Goal: Transaction & Acquisition: Book appointment/travel/reservation

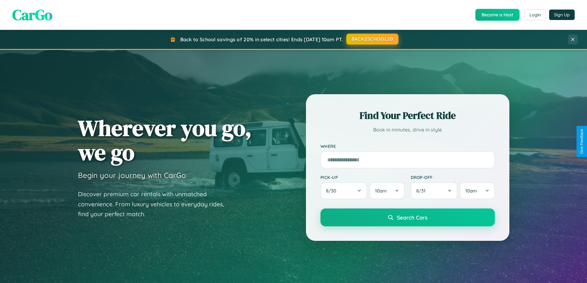
click at [372, 39] on button "BACK2SCHOOL20" at bounding box center [372, 39] width 52 height 11
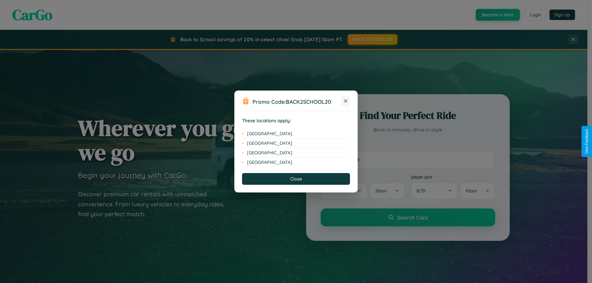
click at [346, 101] on icon at bounding box center [345, 101] width 3 height 3
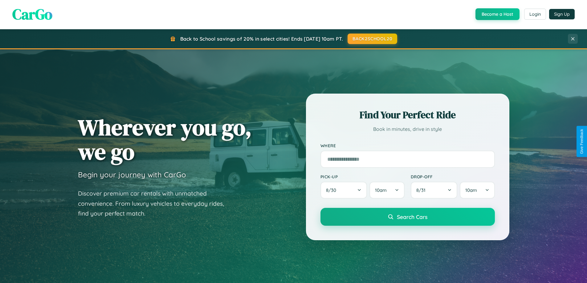
scroll to position [266, 0]
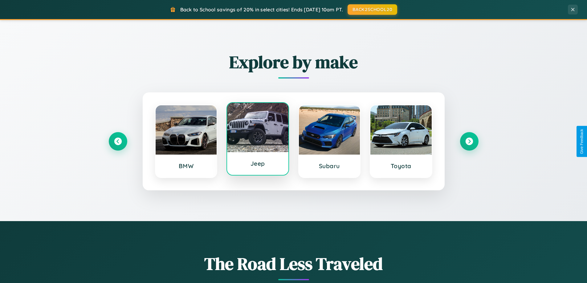
click at [258, 139] on div at bounding box center [257, 127] width 61 height 49
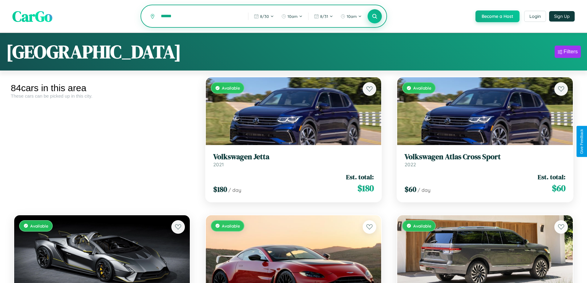
type input "******"
click at [374, 17] on icon at bounding box center [375, 16] width 6 height 6
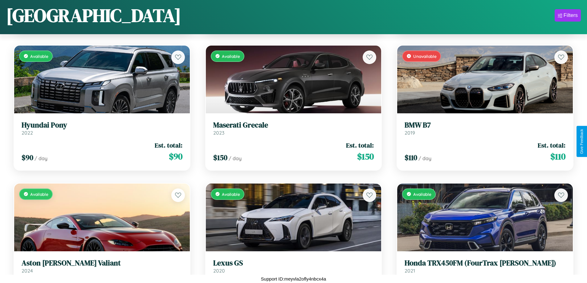
scroll to position [2019, 0]
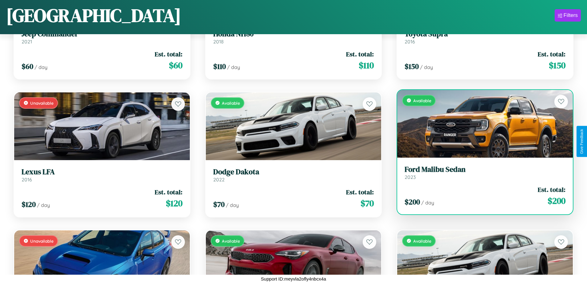
click at [481, 173] on h3 "Ford Malibu Sedan" at bounding box center [485, 169] width 161 height 9
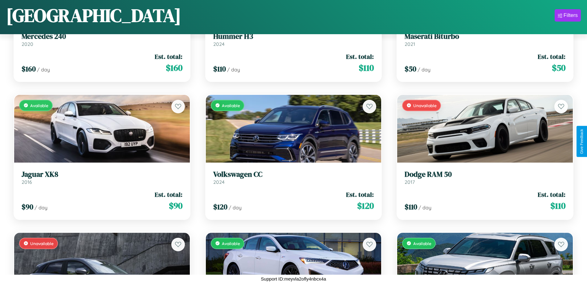
scroll to position [2847, 0]
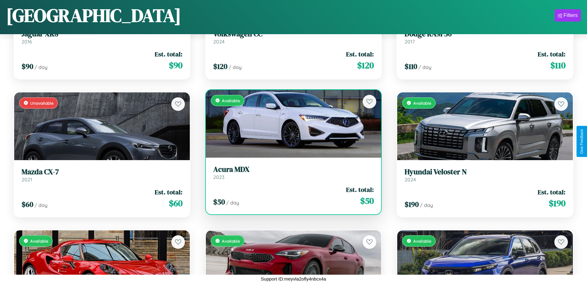
click at [291, 173] on h3 "Acura MDX" at bounding box center [293, 169] width 161 height 9
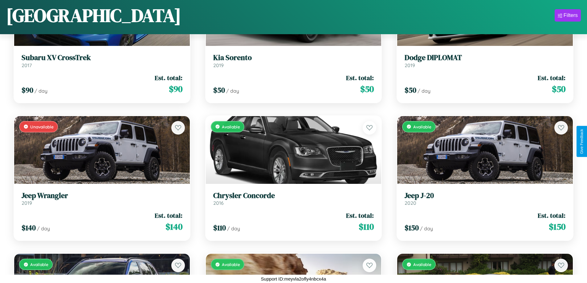
scroll to position [363, 0]
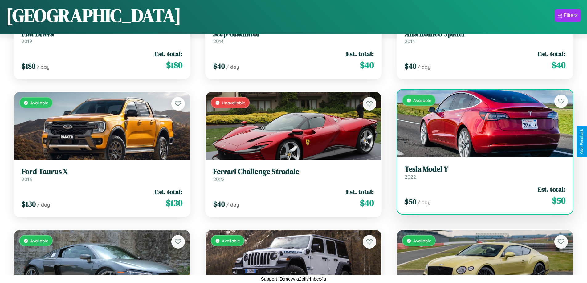
click at [481, 173] on h3 "Tesla Model Y" at bounding box center [485, 169] width 161 height 9
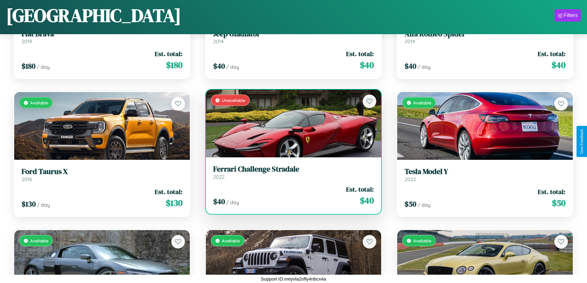
scroll to position [0, 0]
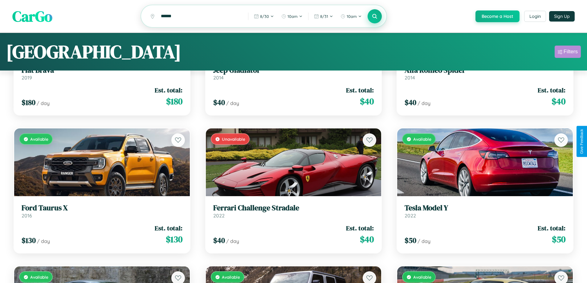
click at [568, 53] on div "Filters" at bounding box center [571, 52] width 14 height 6
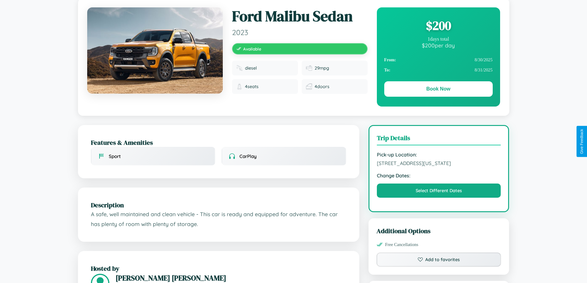
scroll to position [342, 0]
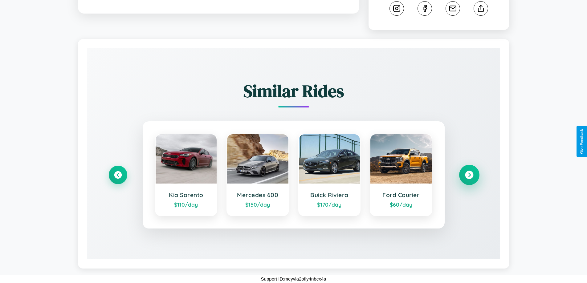
click at [469, 175] on icon at bounding box center [469, 175] width 8 height 8
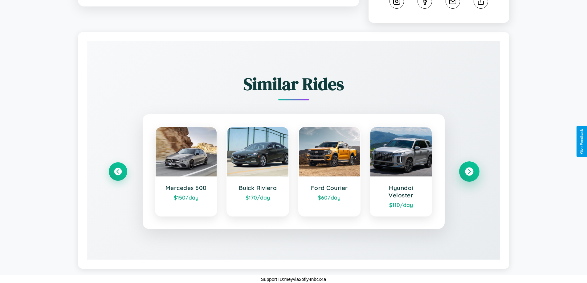
click at [469, 176] on icon at bounding box center [469, 172] width 8 height 8
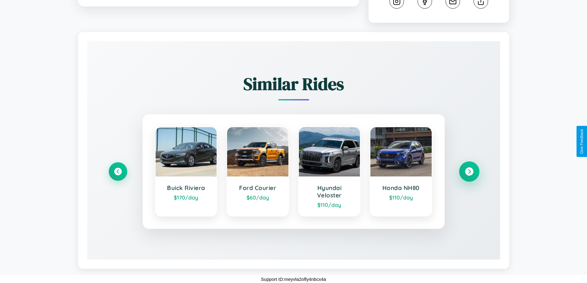
click at [469, 176] on icon at bounding box center [469, 172] width 8 height 8
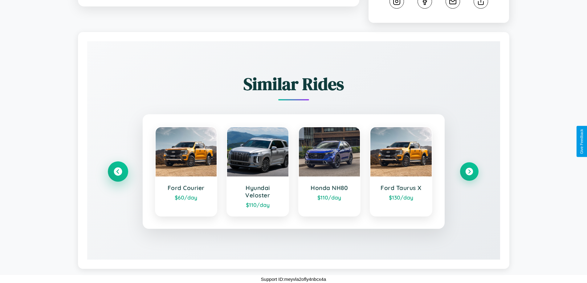
click at [118, 176] on icon at bounding box center [118, 172] width 8 height 8
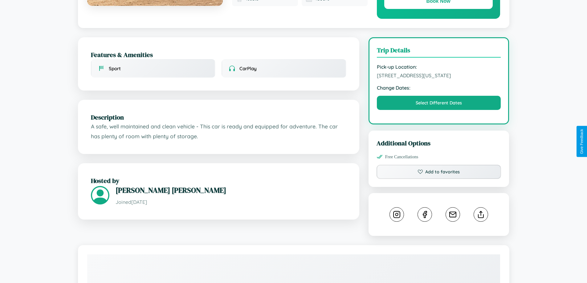
scroll to position [119, 0]
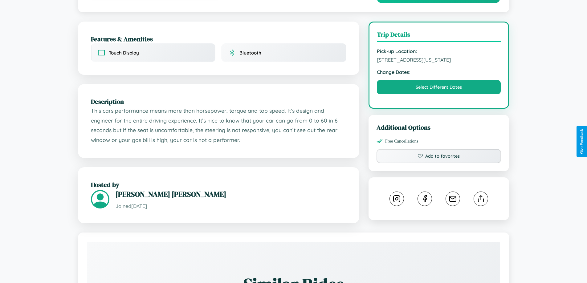
scroll to position [209, 0]
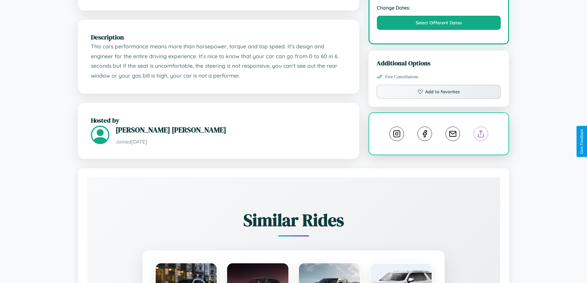
click at [481, 135] on line at bounding box center [481, 133] width 0 height 4
